Goal: Find specific page/section: Find specific page/section

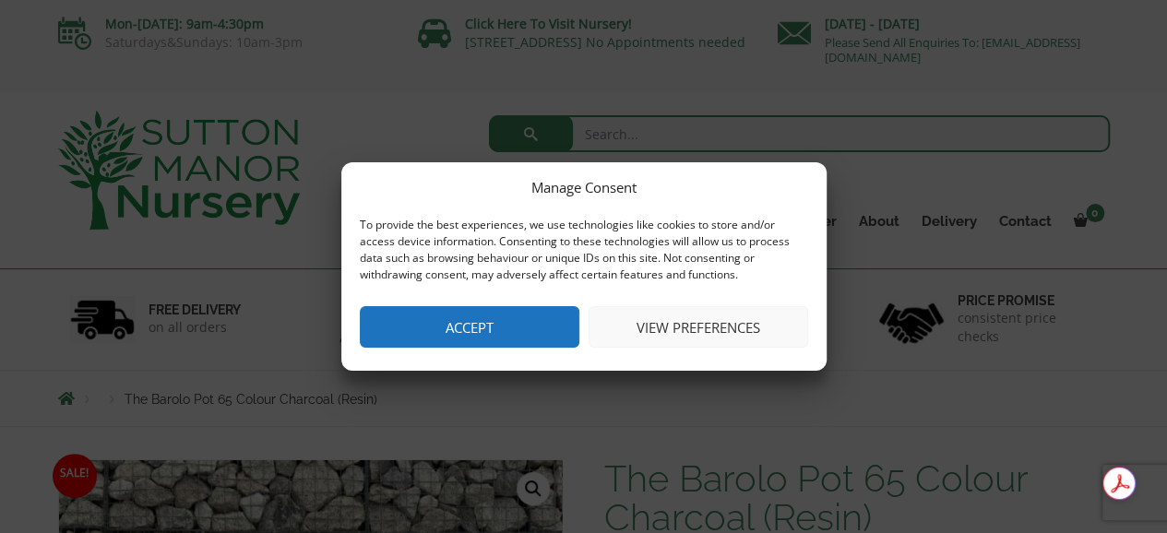
click at [565, 333] on button "Accept" at bounding box center [469, 327] width 219 height 42
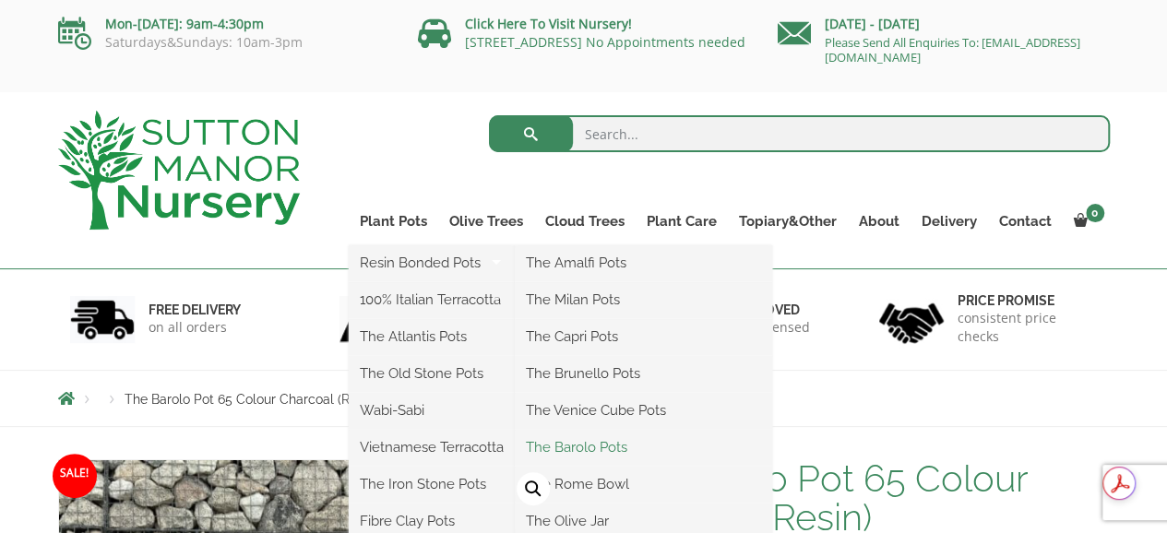
click at [590, 445] on link "The Barolo Pots" at bounding box center [643, 447] width 257 height 28
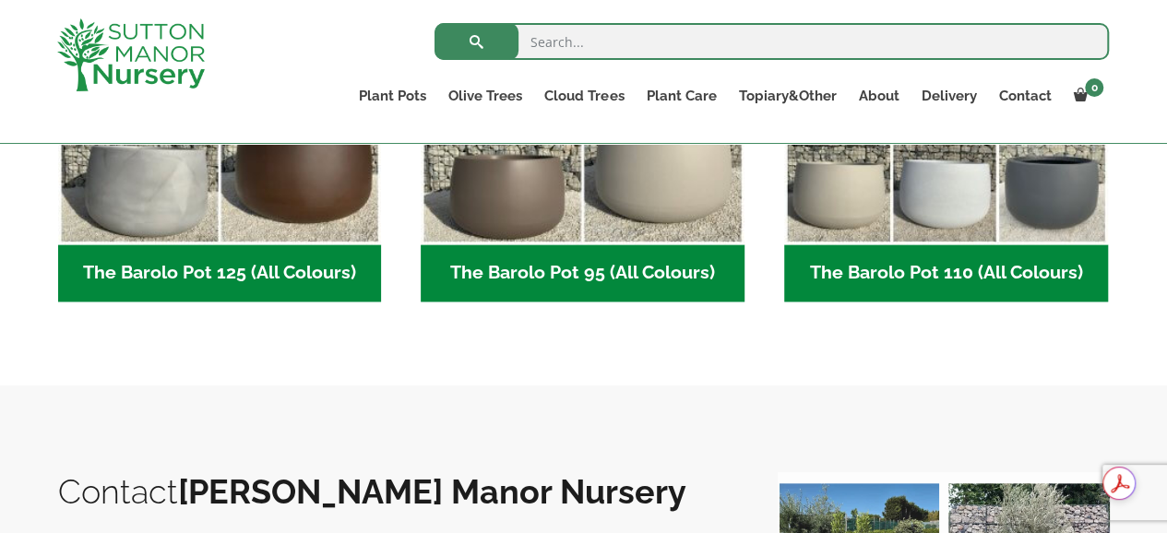
scroll to position [1100, 0]
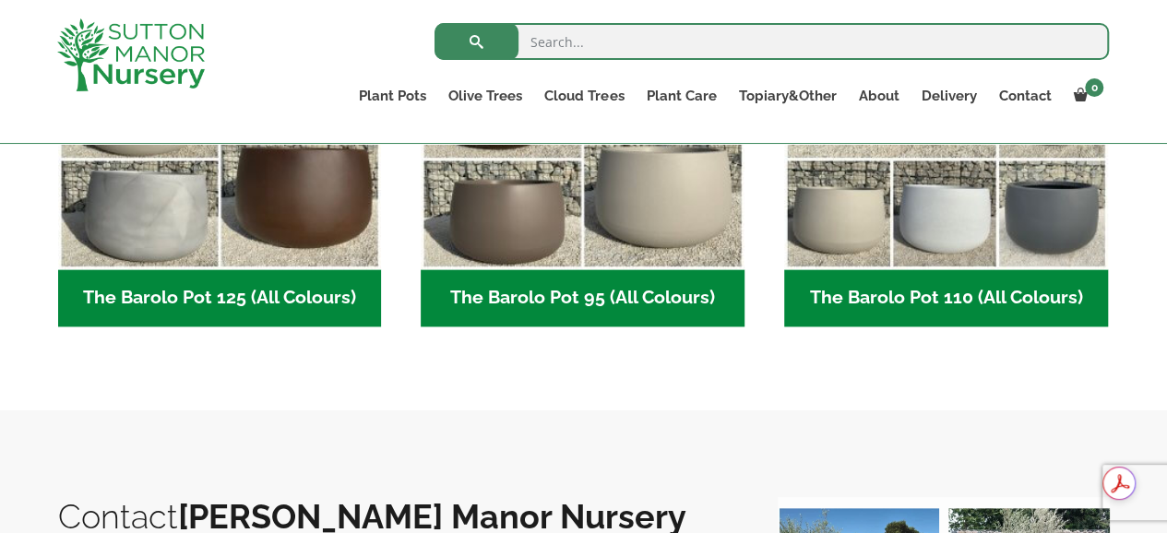
click at [180, 312] on h2 "The Barolo Pot 125 (All Colours) (6)" at bounding box center [220, 297] width 324 height 57
